Goal: Information Seeking & Learning: Learn about a topic

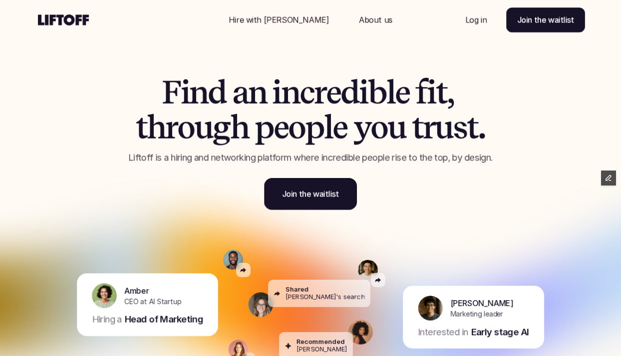
click at [63, 135] on div "F i n d a n i n c r e d i b l e f i t , t h r o u g h p e o p l e y o u t r u s…" at bounding box center [310, 117] width 599 height 235
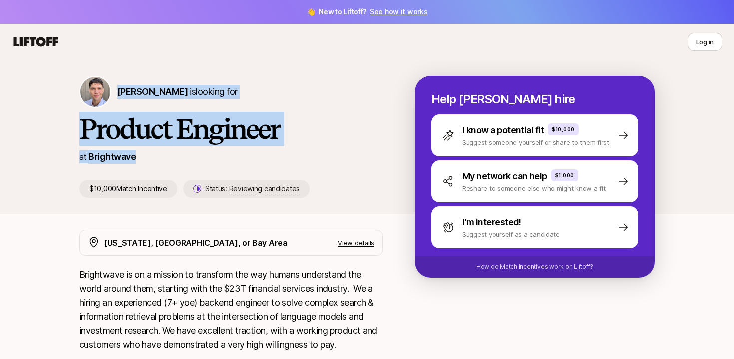
click at [280, 105] on div "Mike Conover is looking for" at bounding box center [231, 92] width 304 height 32
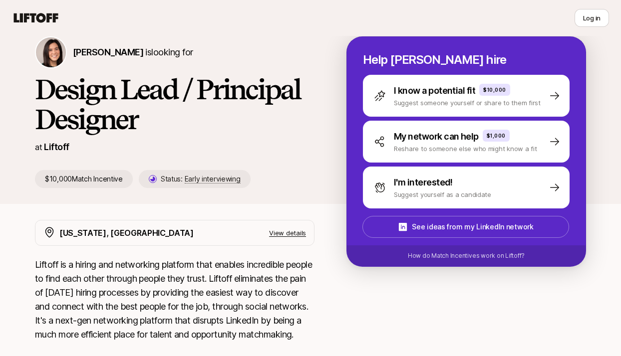
scroll to position [42, 0]
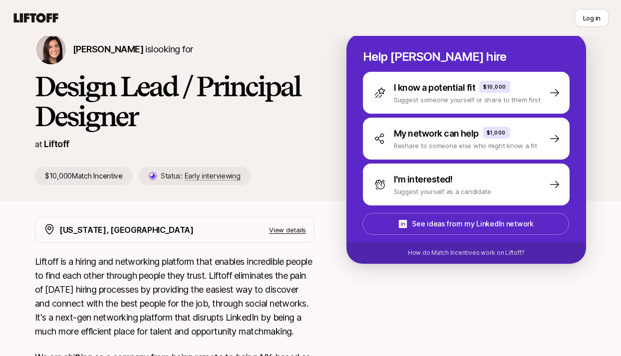
click at [77, 175] on p "$10,000 Match Incentive" at bounding box center [84, 176] width 98 height 18
click at [85, 199] on div "Eleanor Morgan is looking for Design Lead / Principal Designer at Liftoff $10,0…" at bounding box center [310, 117] width 599 height 168
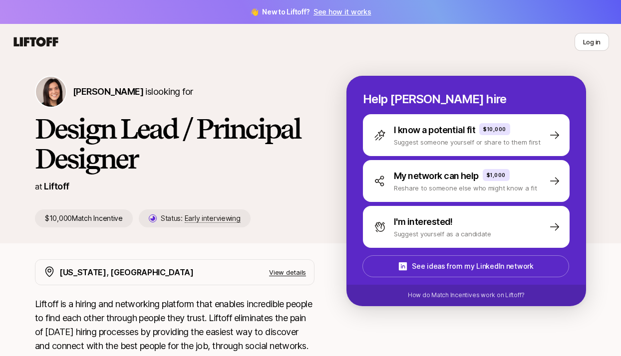
click at [177, 164] on h1 "Design Lead / Principal Designer" at bounding box center [175, 144] width 280 height 60
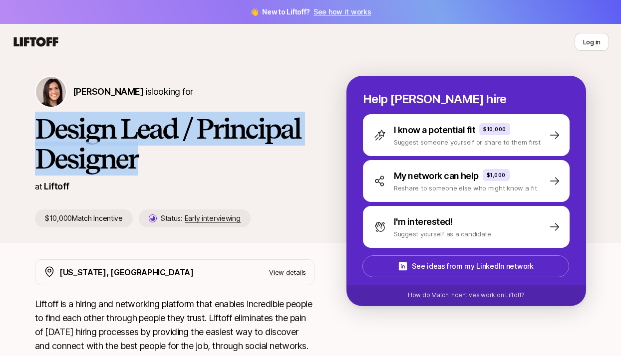
drag, startPoint x: 169, startPoint y: 161, endPoint x: 34, endPoint y: 136, distance: 137.2
click at [35, 136] on h1 "Design Lead / Principal Designer" at bounding box center [175, 144] width 280 height 60
copy h1 "Design Lead / Principal Designer"
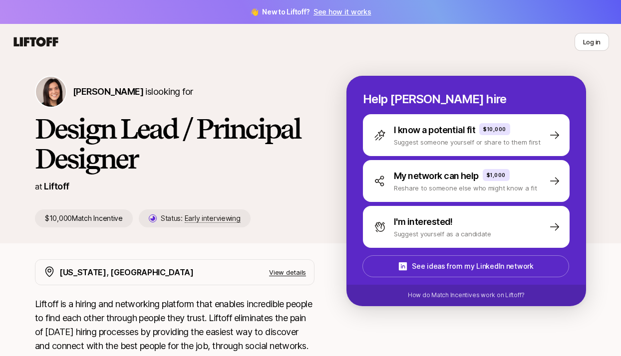
click at [171, 151] on h1 "Design Lead / Principal Designer" at bounding box center [175, 144] width 280 height 60
